Goal: Information Seeking & Learning: Check status

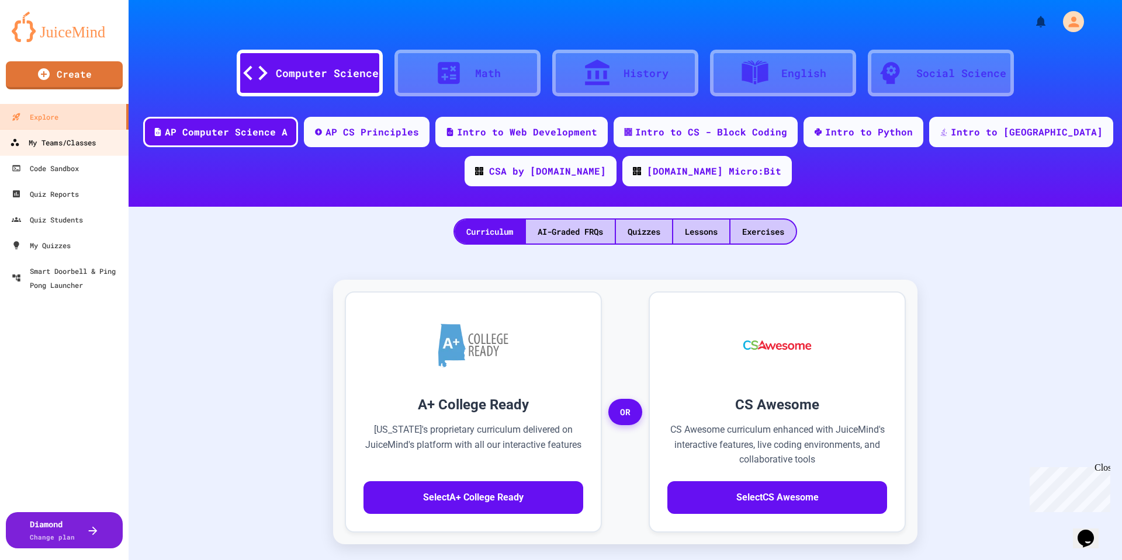
click at [100, 150] on link "My Teams/Classes" at bounding box center [64, 142] width 133 height 26
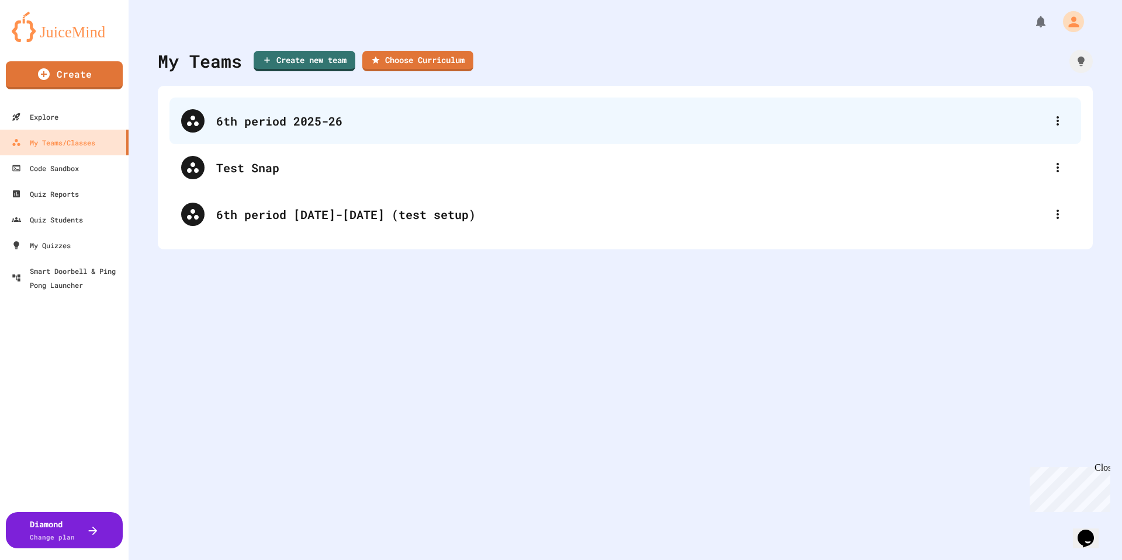
click at [290, 120] on div "6th period 2025-26" at bounding box center [631, 121] width 830 height 18
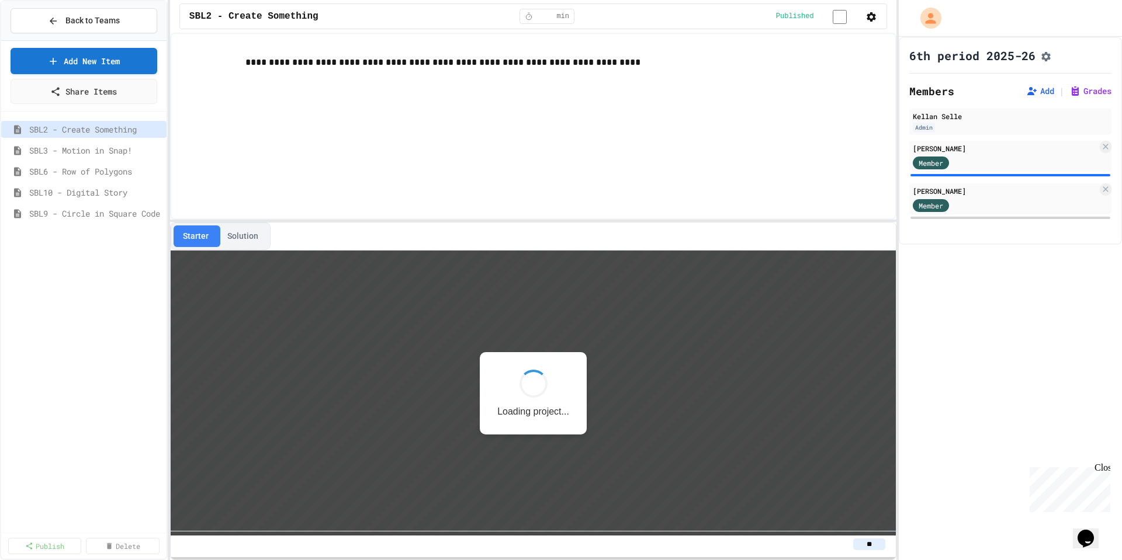
scroll to position [1, 0]
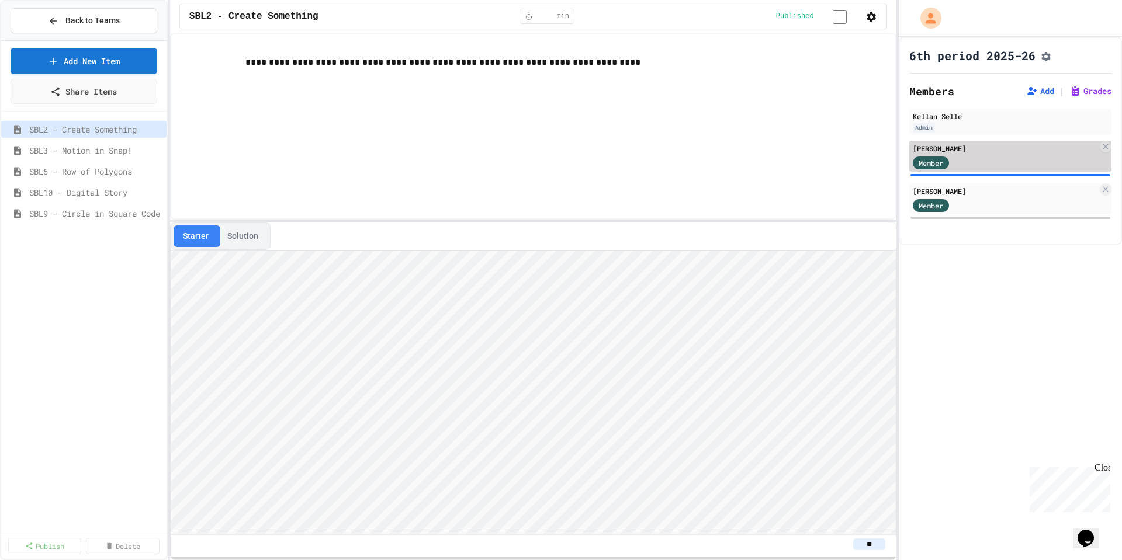
click at [958, 168] on div "Member" at bounding box center [942, 162] width 58 height 15
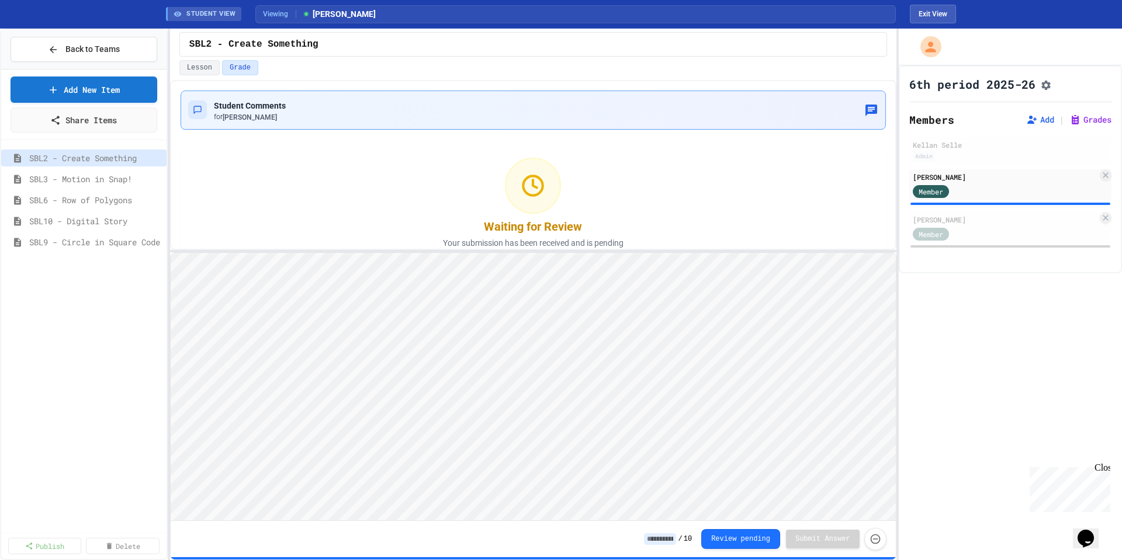
click at [425, 110] on div "Student Comments for [PERSON_NAME]" at bounding box center [533, 110] width 690 height 24
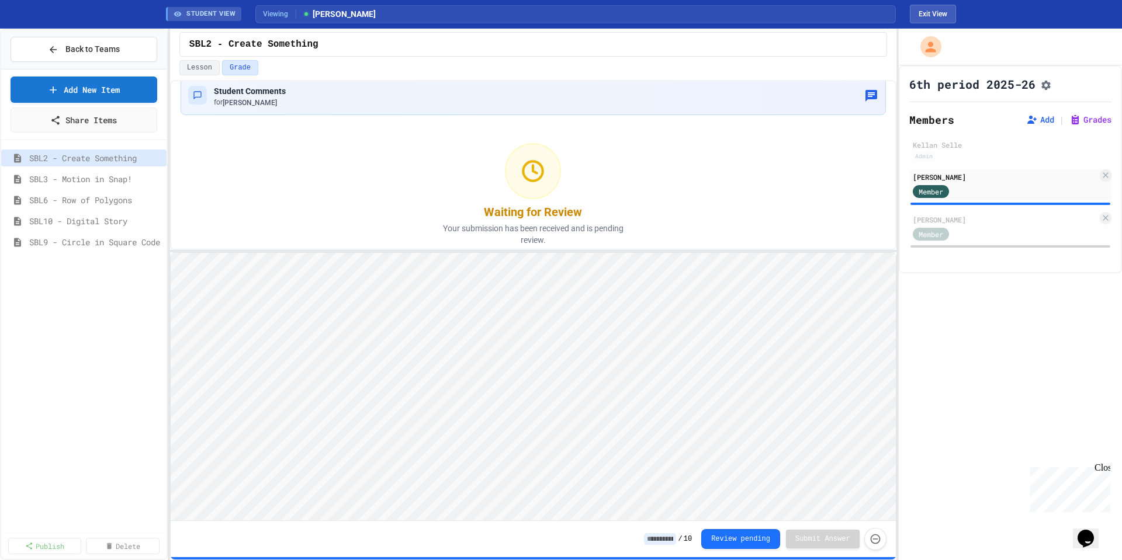
scroll to position [28, 0]
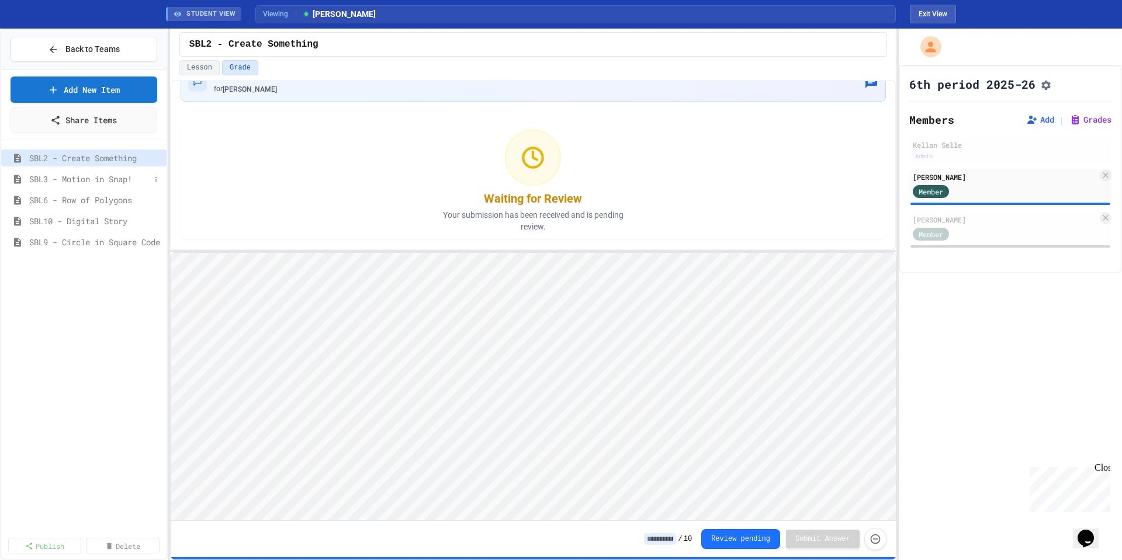
click at [81, 175] on span "SBL3 - Motion in Snap!" at bounding box center [89, 179] width 121 height 12
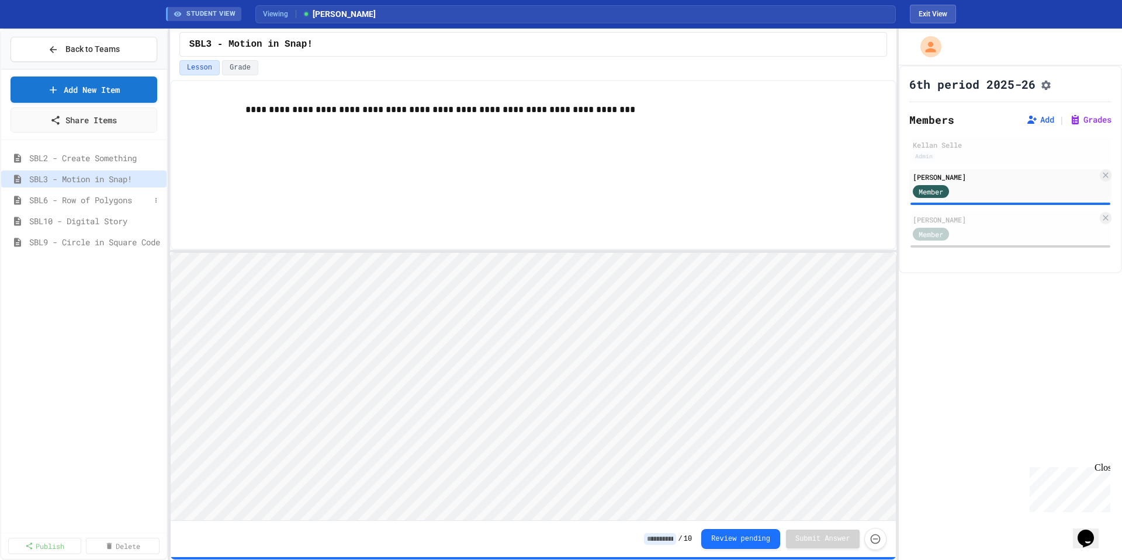
click at [122, 206] on span "SBL6 - Row of Polygons" at bounding box center [89, 200] width 121 height 12
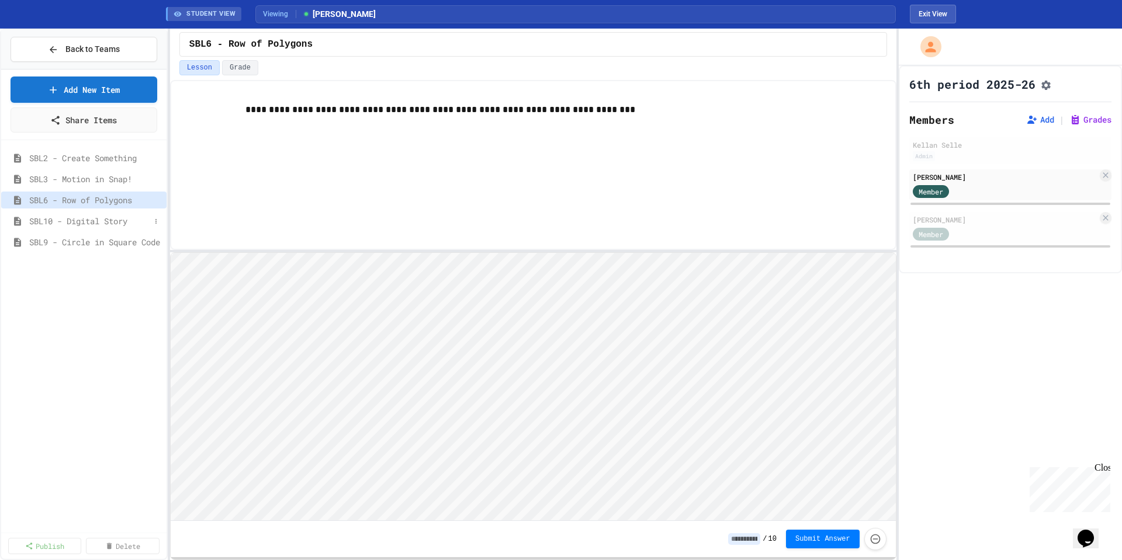
click at [120, 223] on span "SBL10 - Digital Story" at bounding box center [89, 221] width 121 height 12
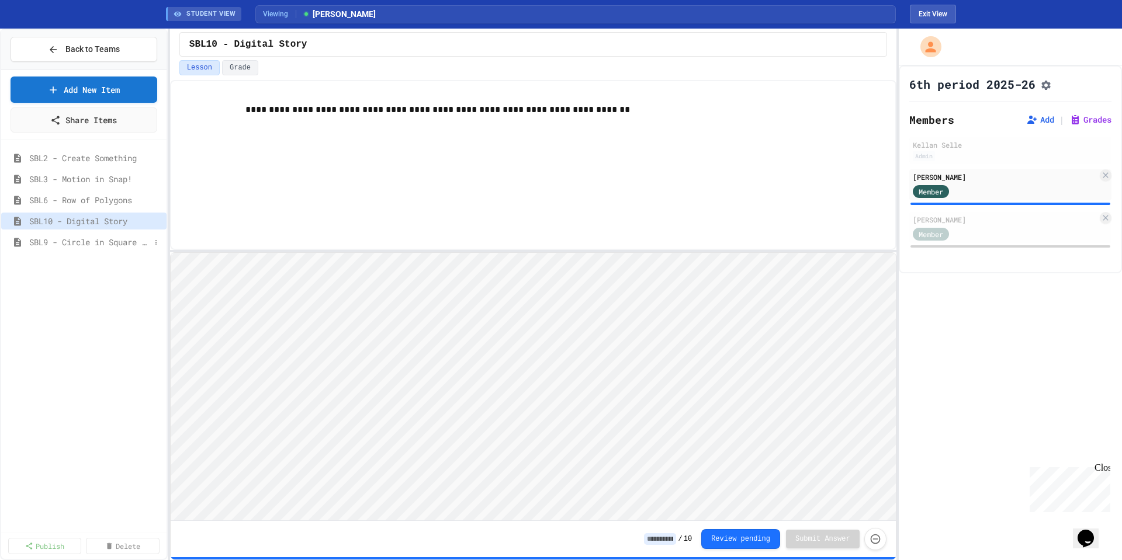
click at [119, 242] on span "SBL9 - Circle in Square Code" at bounding box center [89, 242] width 121 height 12
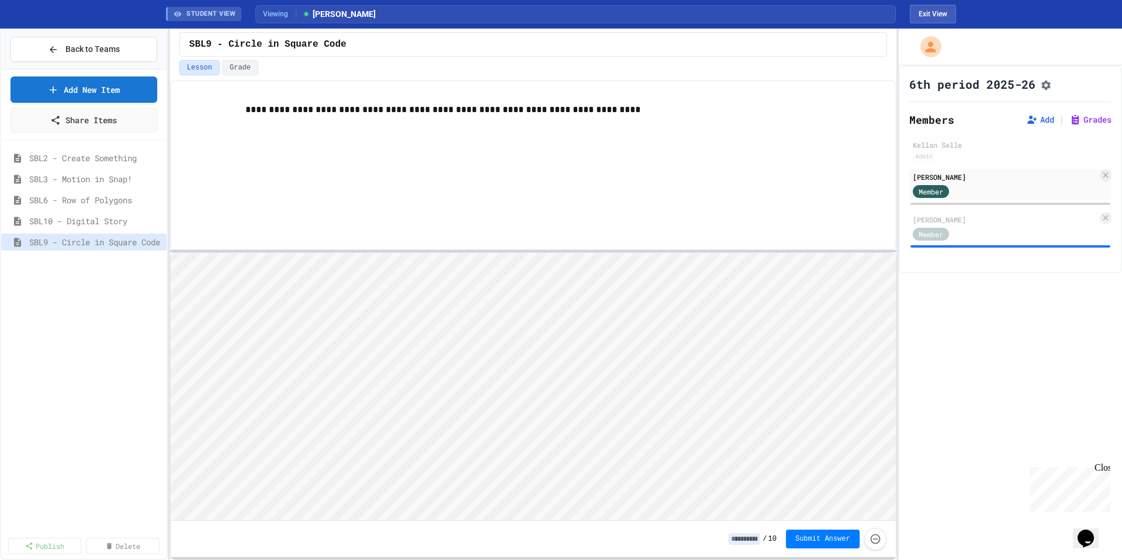
scroll to position [1, 0]
click at [103, 160] on span "SBL2 - Create Something" at bounding box center [89, 158] width 121 height 12
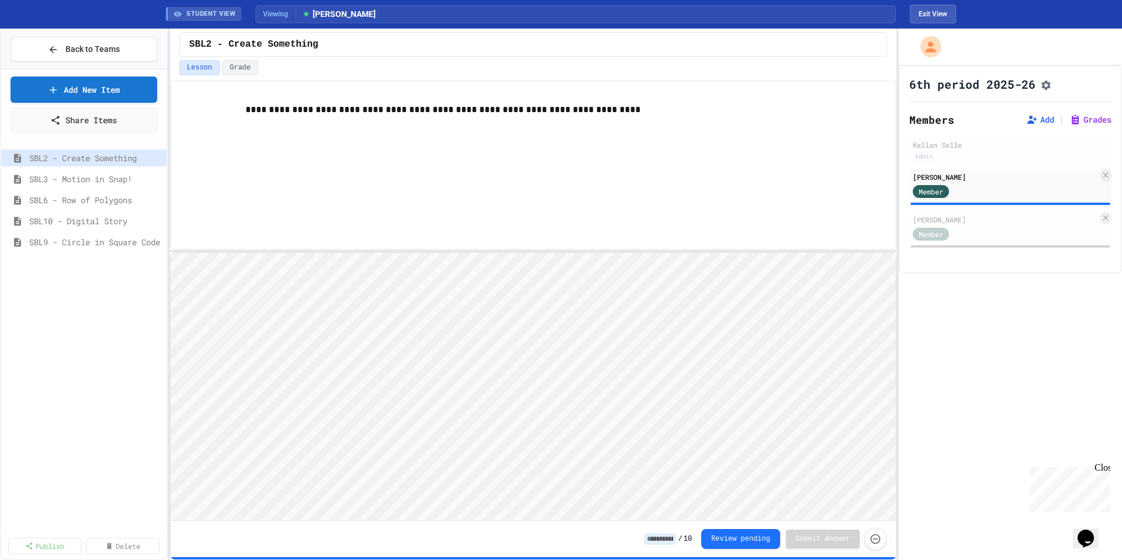
click at [744, 171] on div "**********" at bounding box center [533, 165] width 726 height 170
click at [113, 52] on span "Back to Teams" at bounding box center [92, 49] width 54 height 12
